Goal: Find contact information: Find contact information

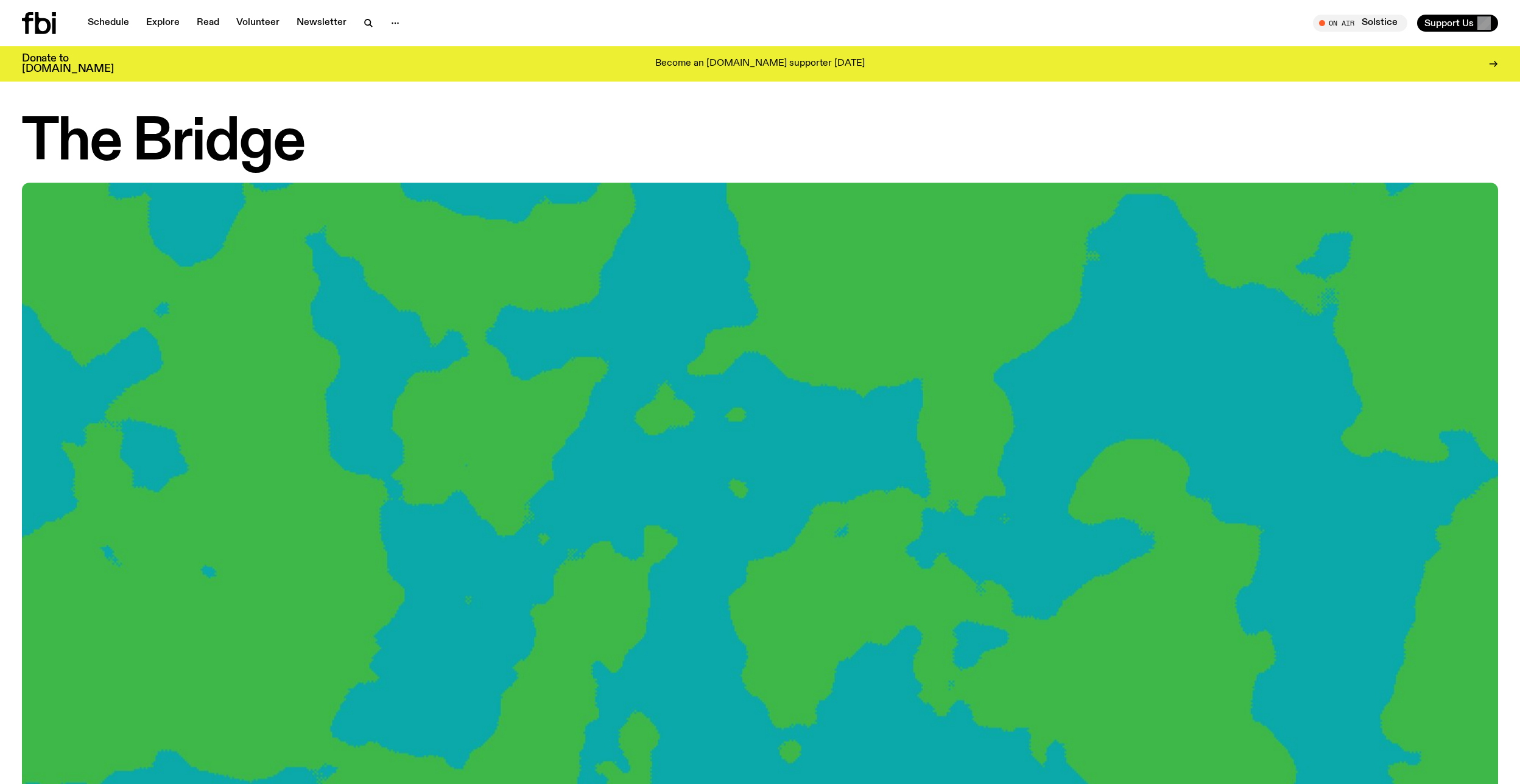
click at [620, 384] on img at bounding box center [760, 598] width 1476 height 830
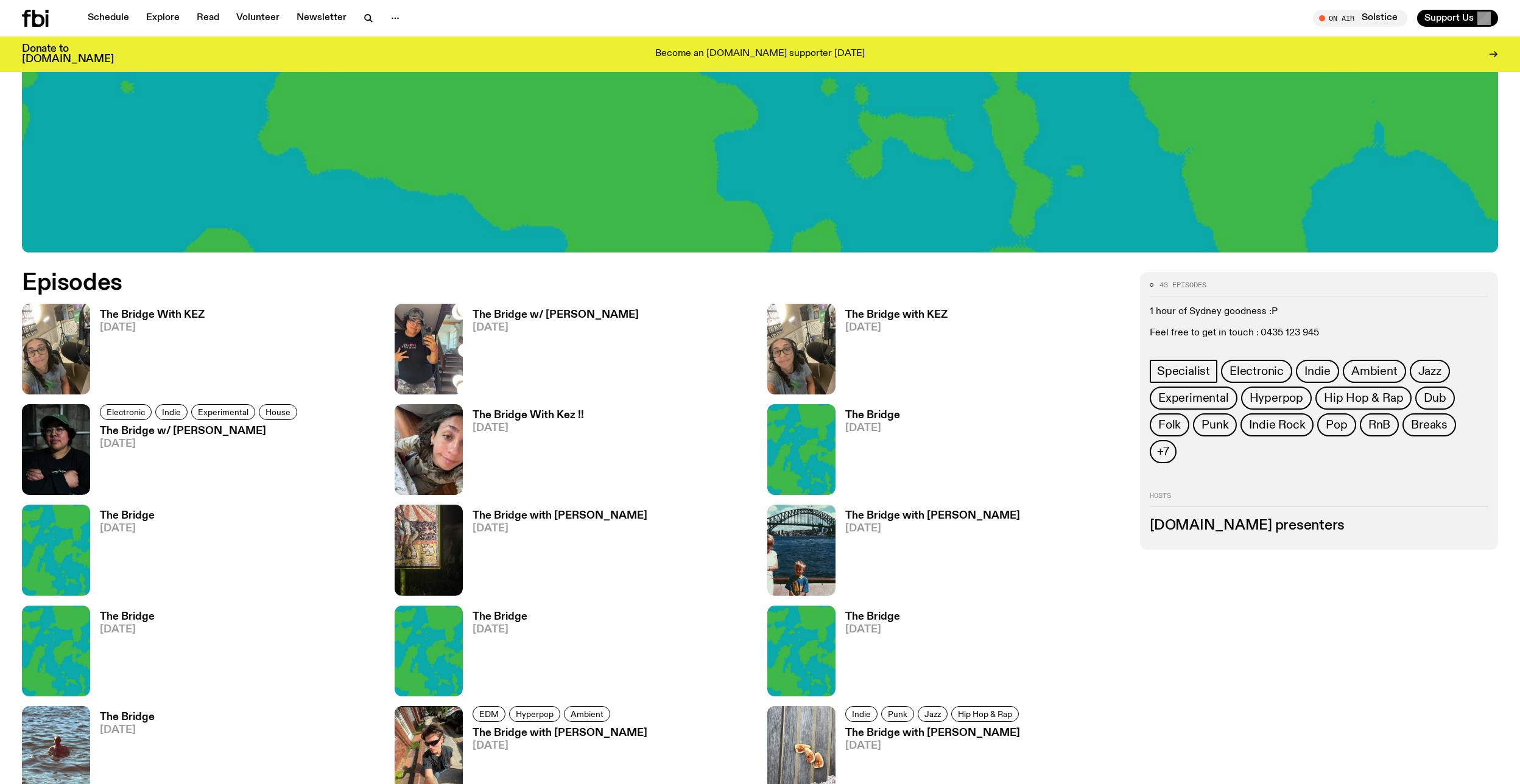
scroll to position [497, 0]
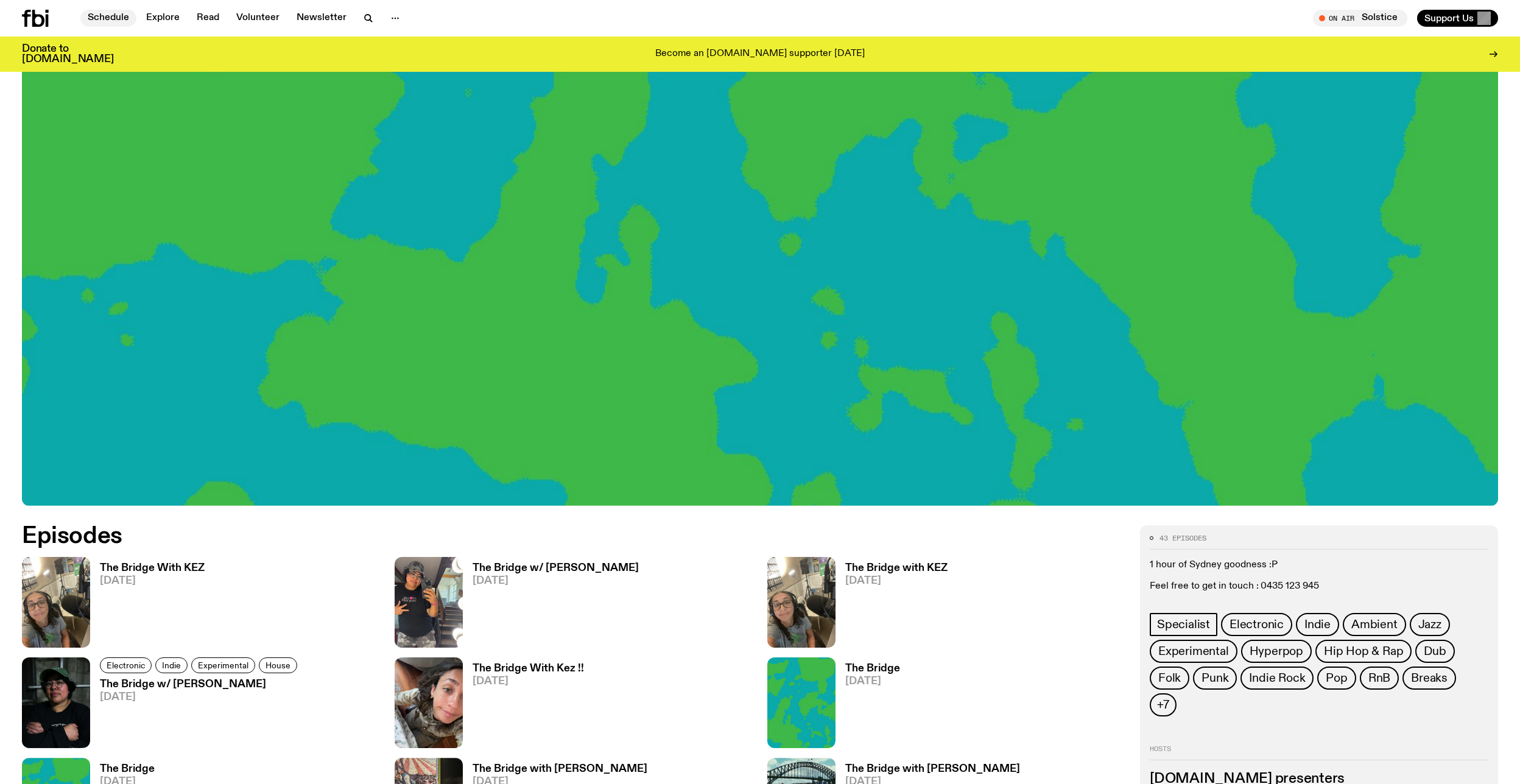
click at [109, 19] on link "Schedule" at bounding box center [109, 18] width 56 height 17
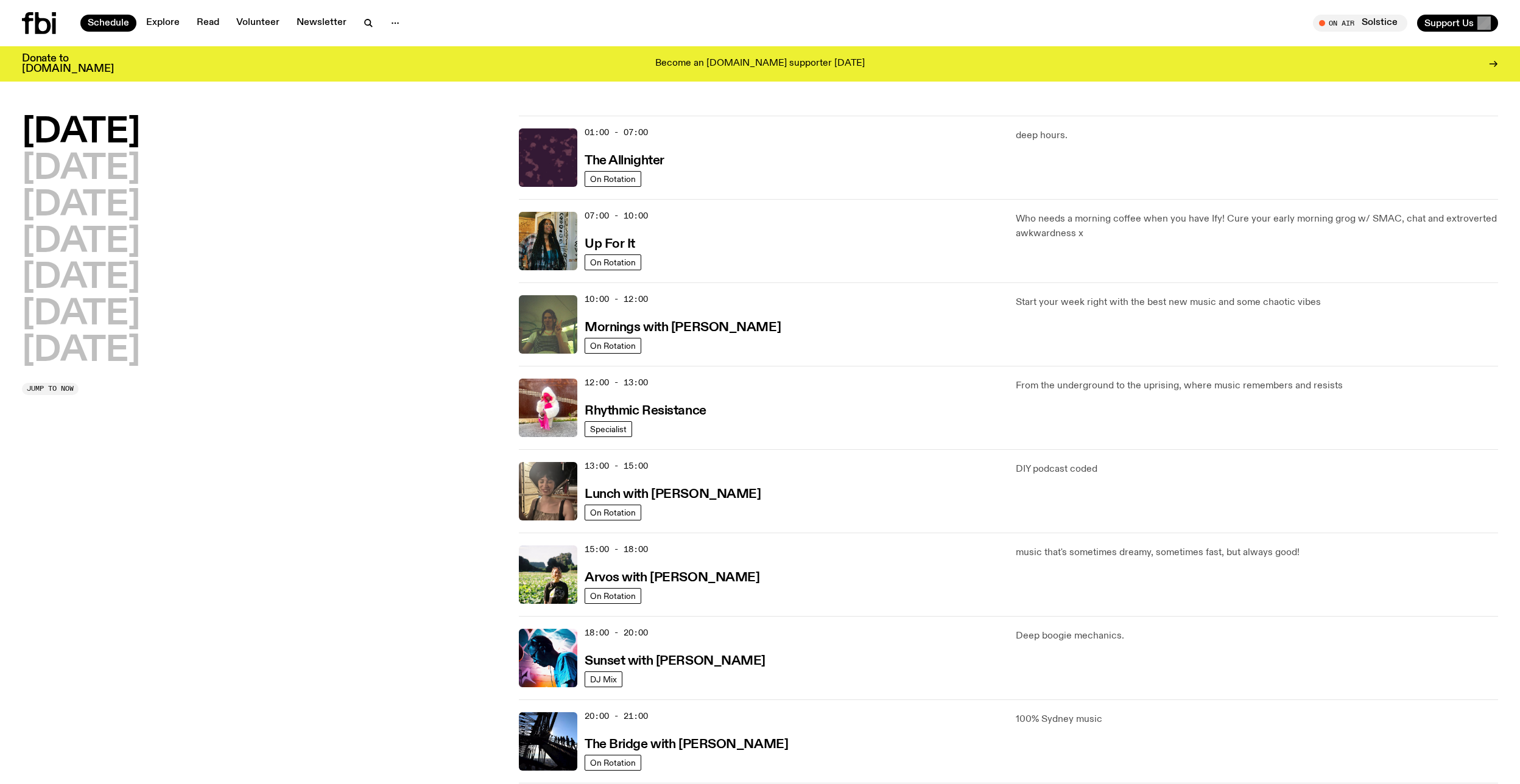
click at [46, 26] on icon at bounding box center [38, 22] width 34 height 22
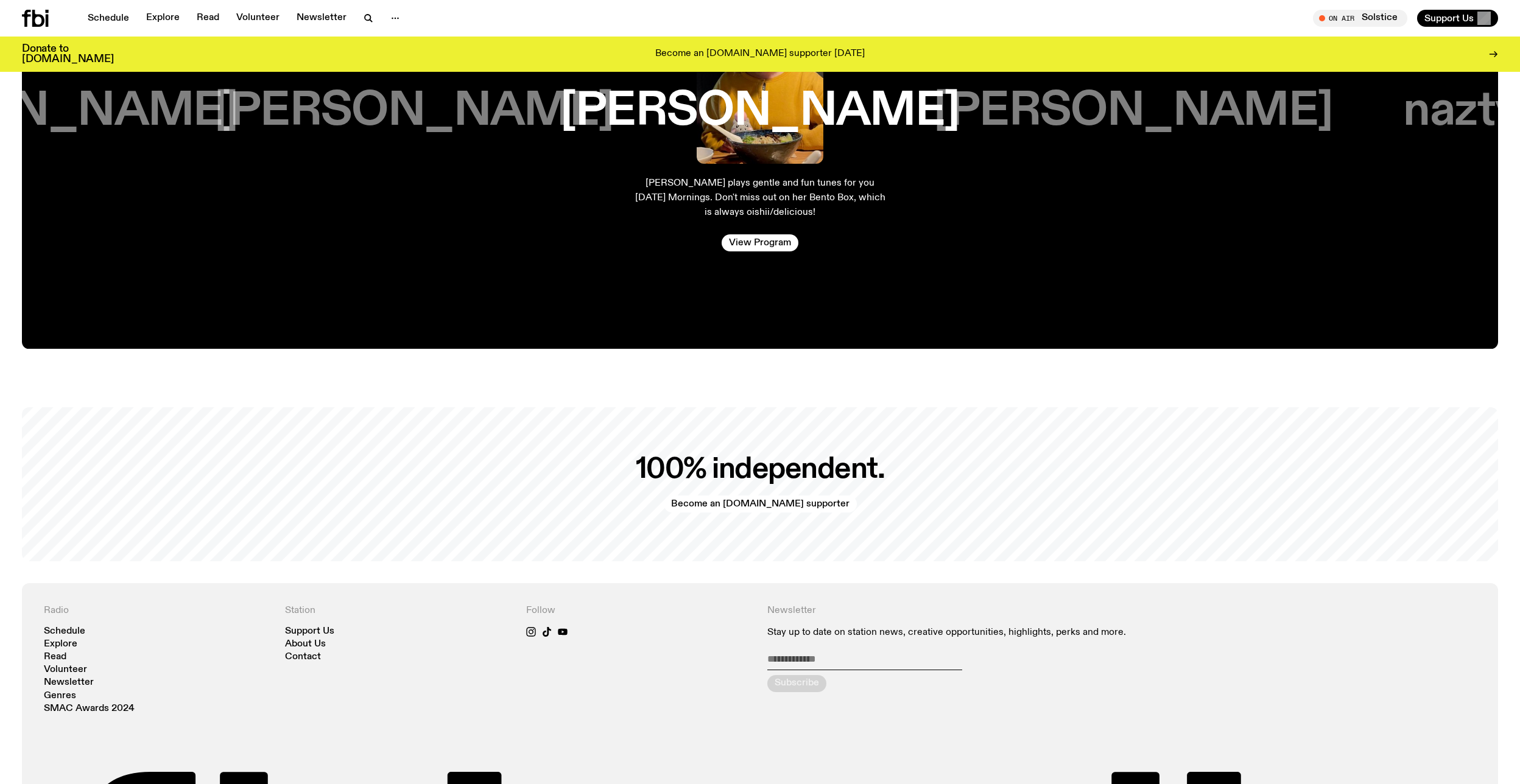
scroll to position [3097, 0]
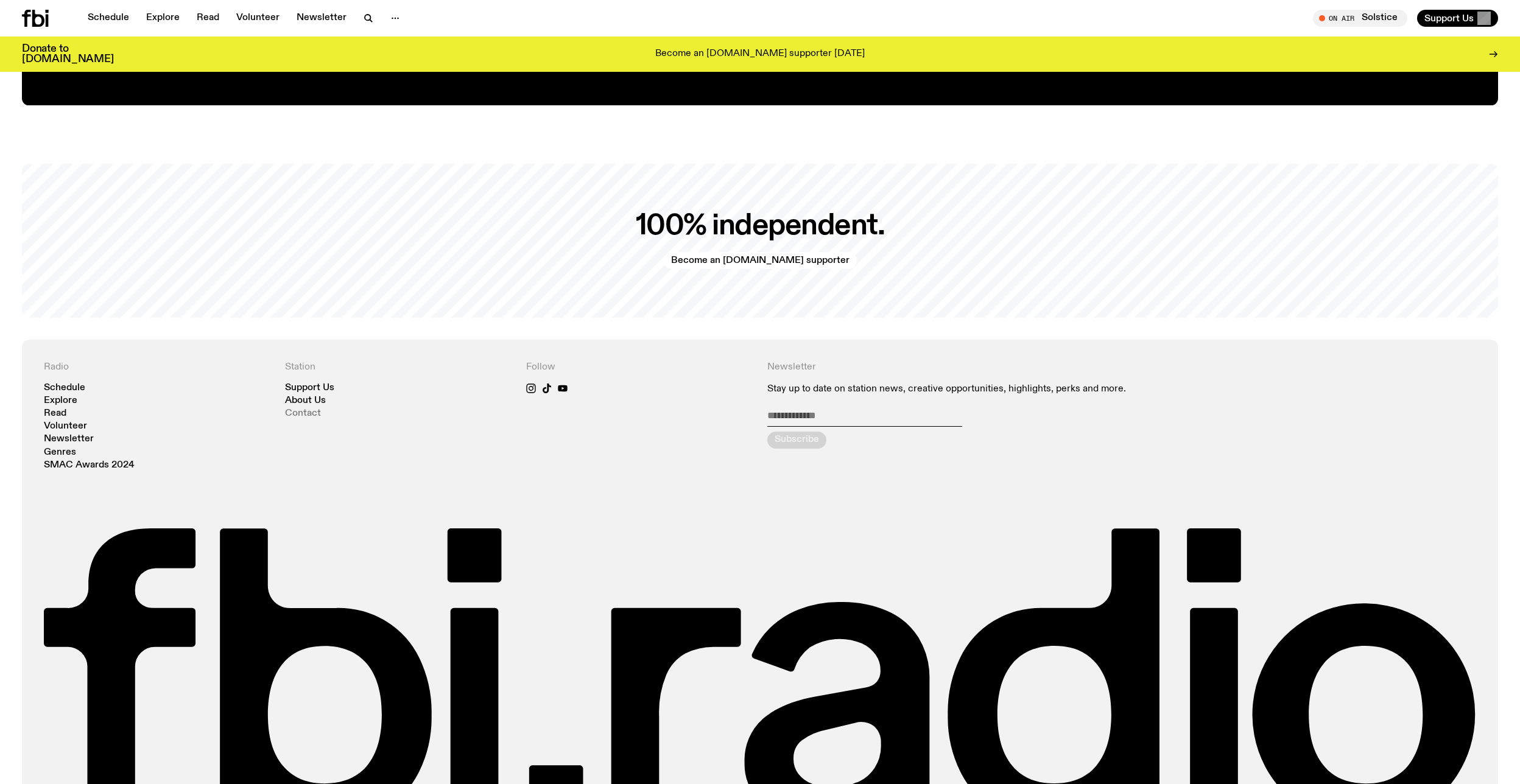
click at [304, 417] on link "Contact" at bounding box center [303, 413] width 36 height 9
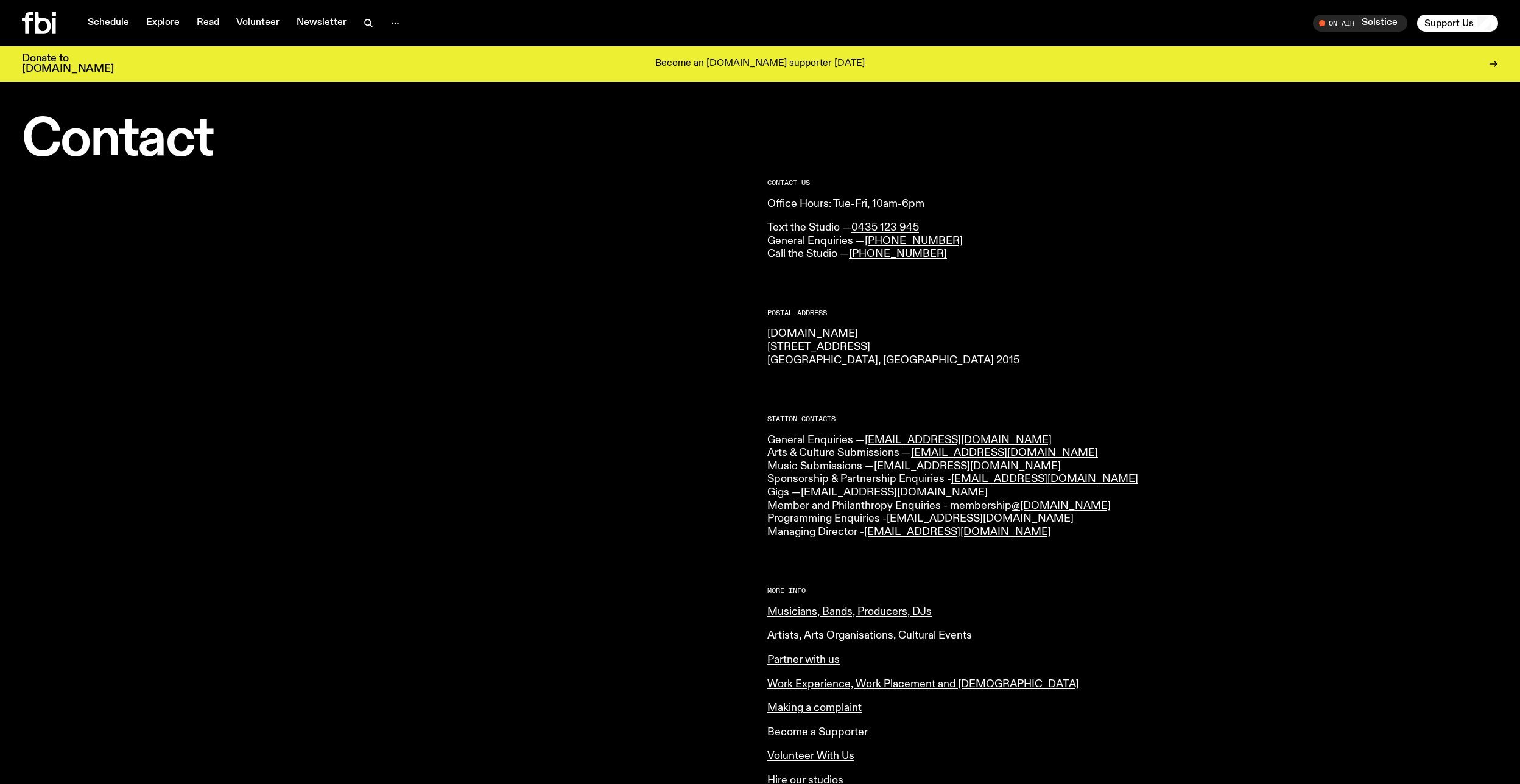
click at [996, 400] on div "CONTACT US Office Hours: Tue-Fri, 10am-6pm Text the Studio — 0435 123 945 Gener…" at bounding box center [1133, 536] width 731 height 713
